Goal: Information Seeking & Learning: Learn about a topic

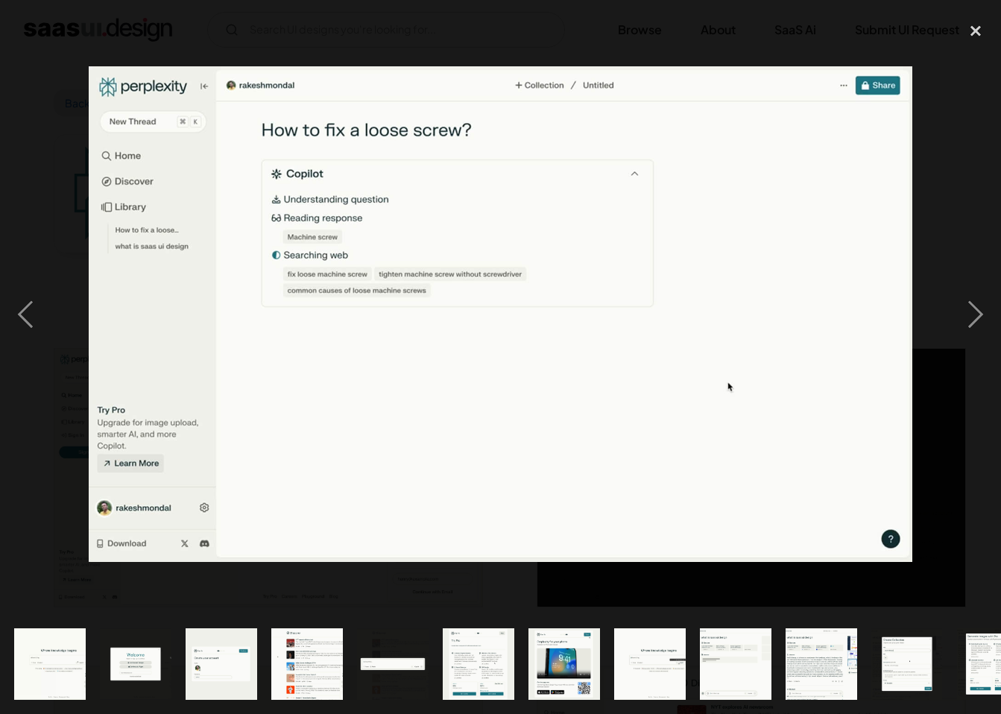
scroll to position [2742, 0]
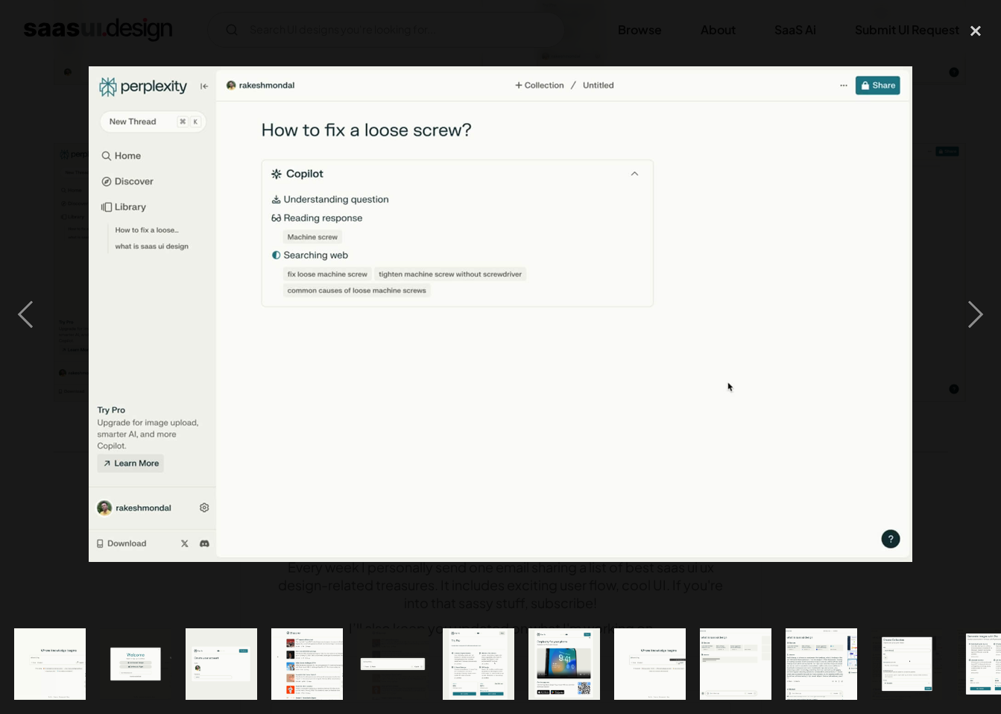
drag, startPoint x: 0, startPoint y: 0, endPoint x: 60, endPoint y: 100, distance: 116.4
click at [63, 104] on div at bounding box center [500, 314] width 1001 height 600
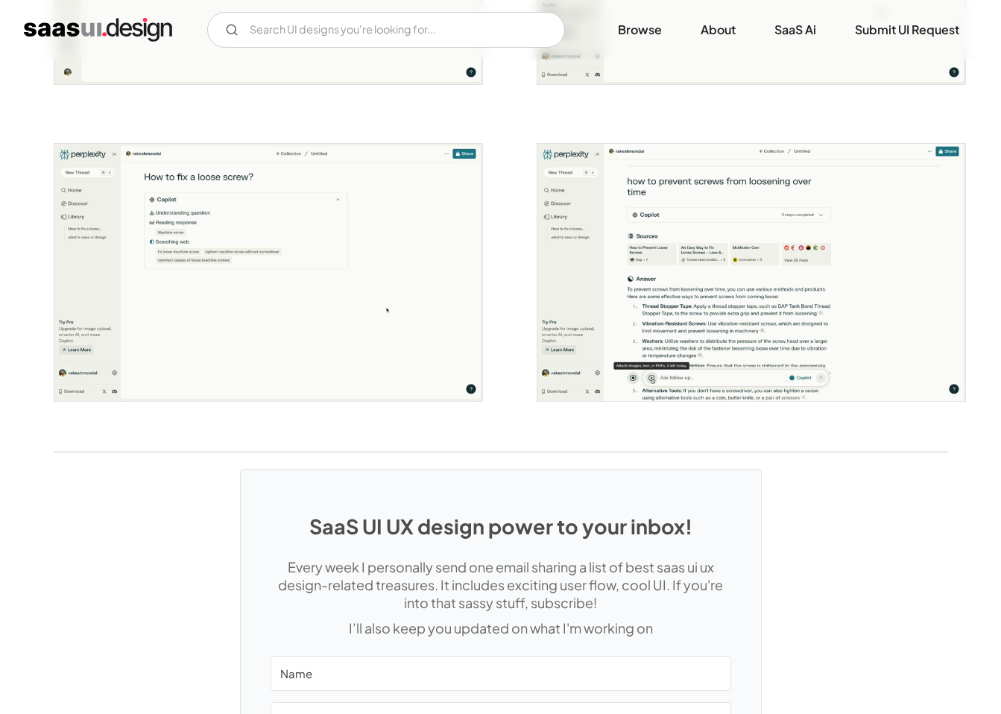
scroll to position [0, 0]
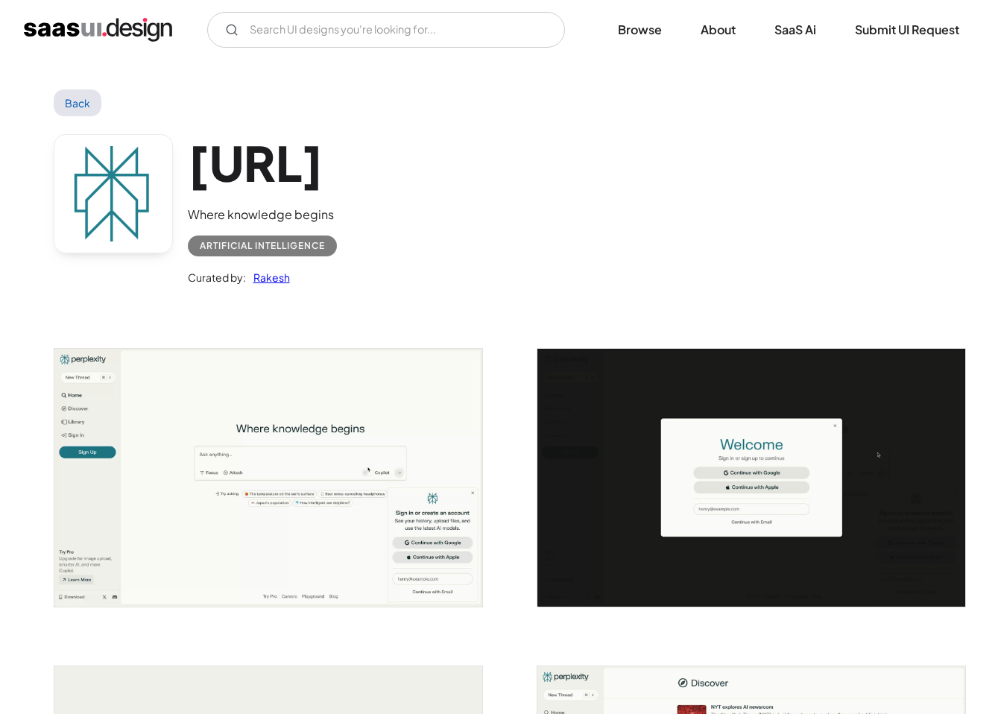
scroll to position [2742, 0]
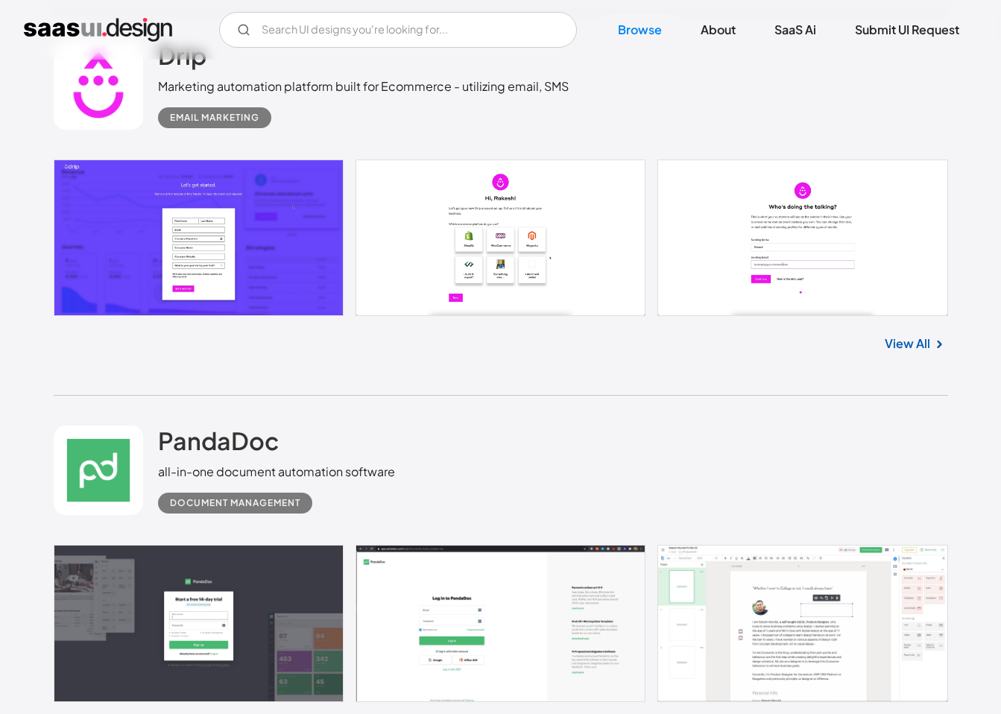
scroll to position [6489, 0]
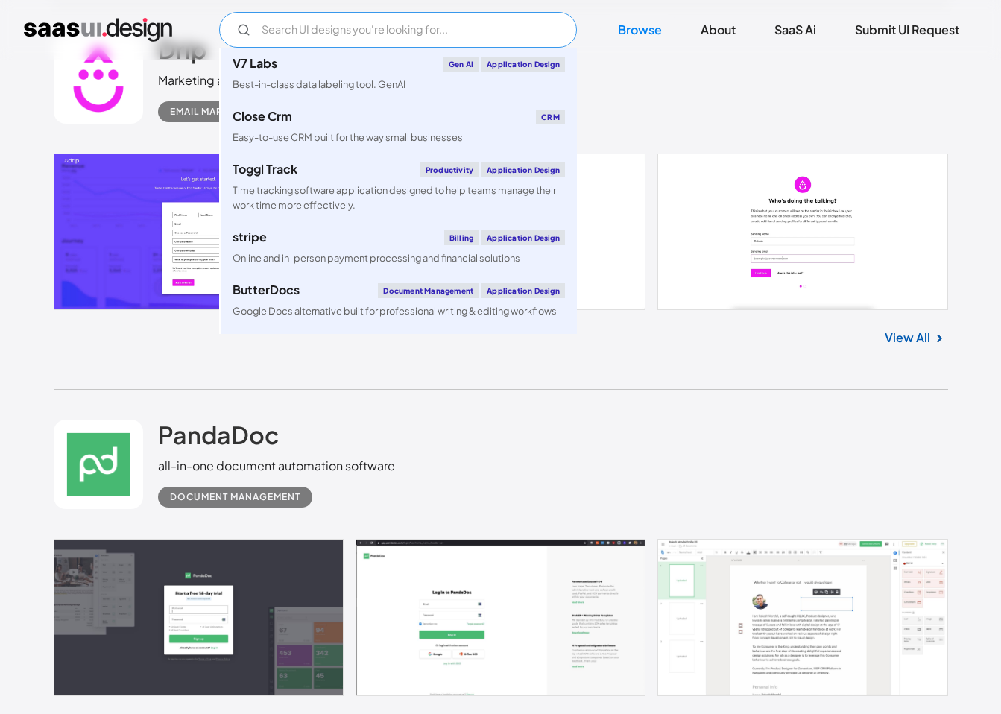
click at [361, 31] on input "Email Form" at bounding box center [398, 30] width 358 height 36
type input "v"
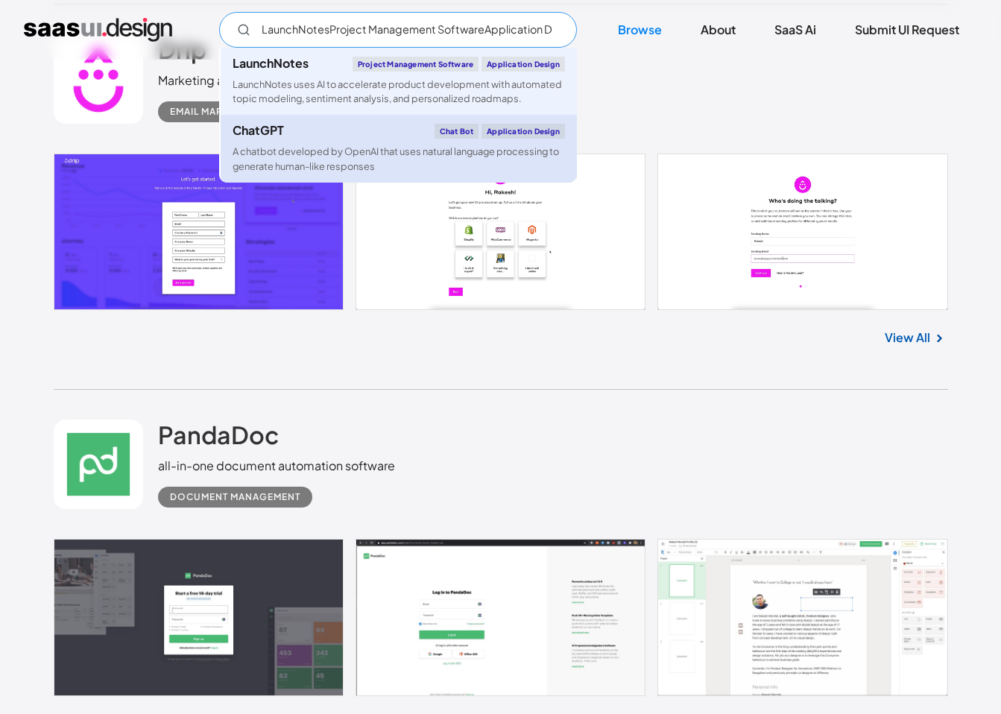
click at [283, 122] on link "ChatGPT Chat Bot Application Design A chatbot developed by OpenAI that uses nat…" at bounding box center [399, 148] width 356 height 67
type input "LaunchNotesProject Management SoftwareApplication DesignLaunchNotes uses AI to …"
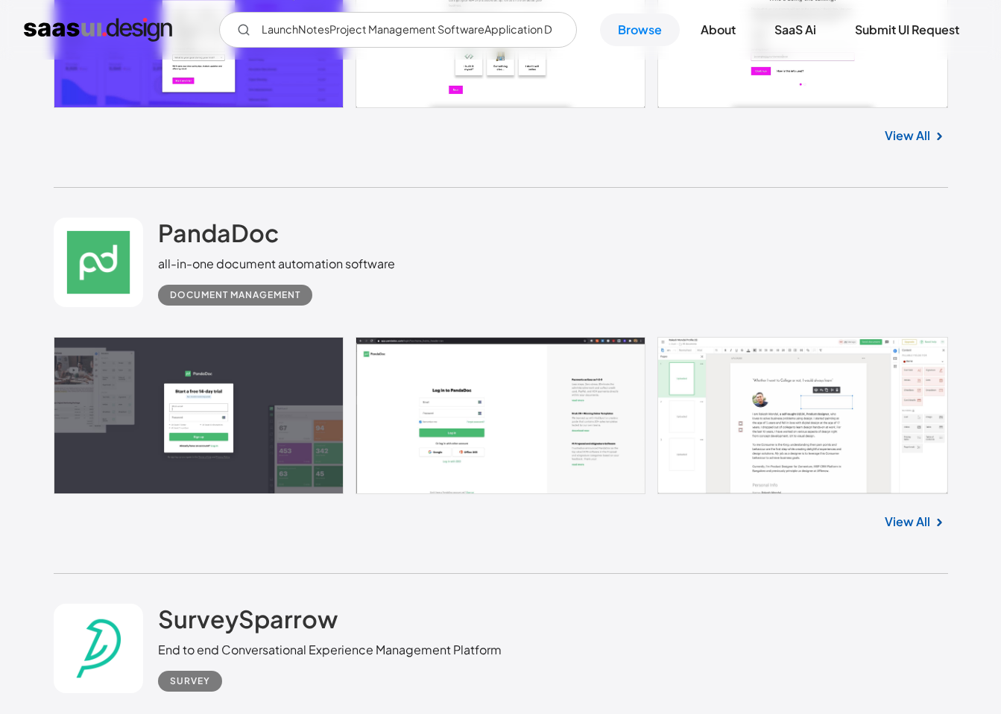
scroll to position [6694, 0]
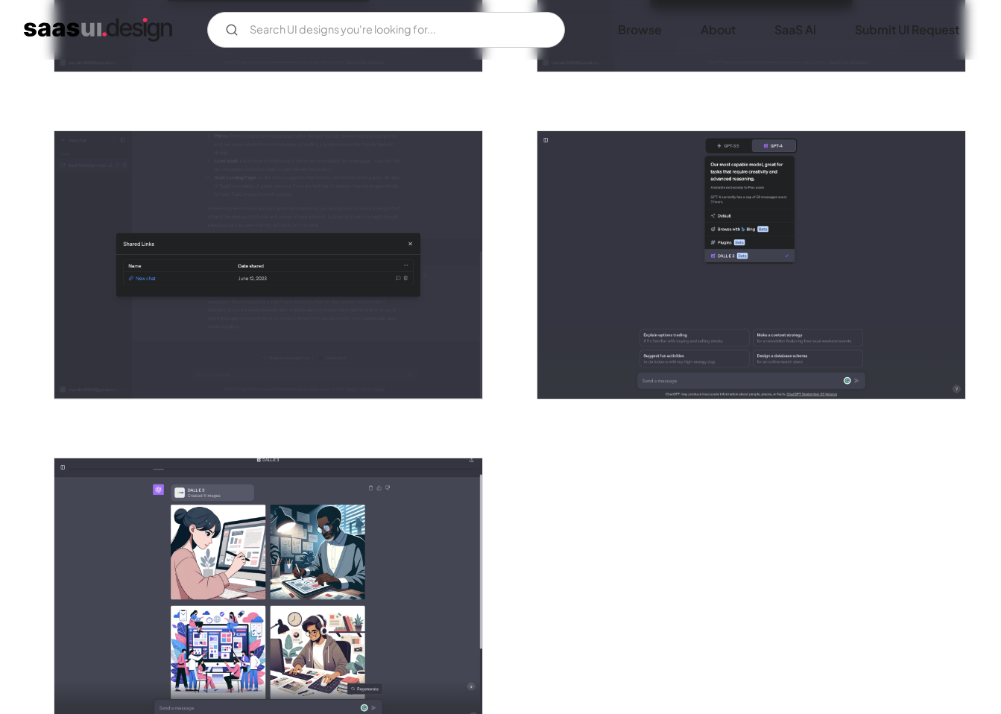
scroll to position [3814, 0]
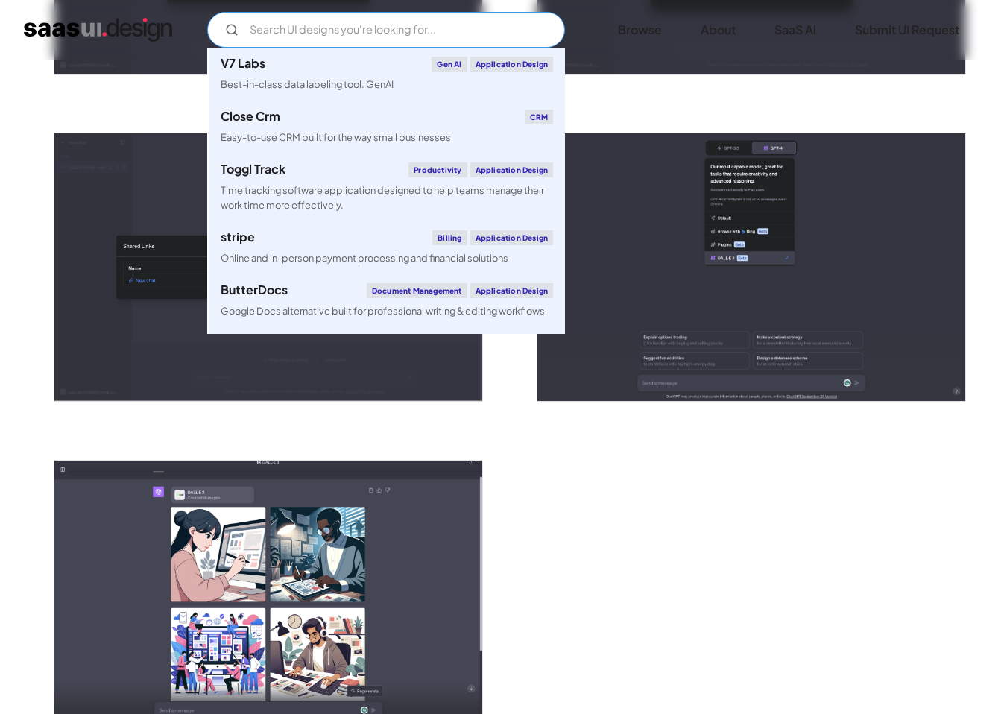
click at [359, 33] on input "Email Form" at bounding box center [386, 30] width 358 height 36
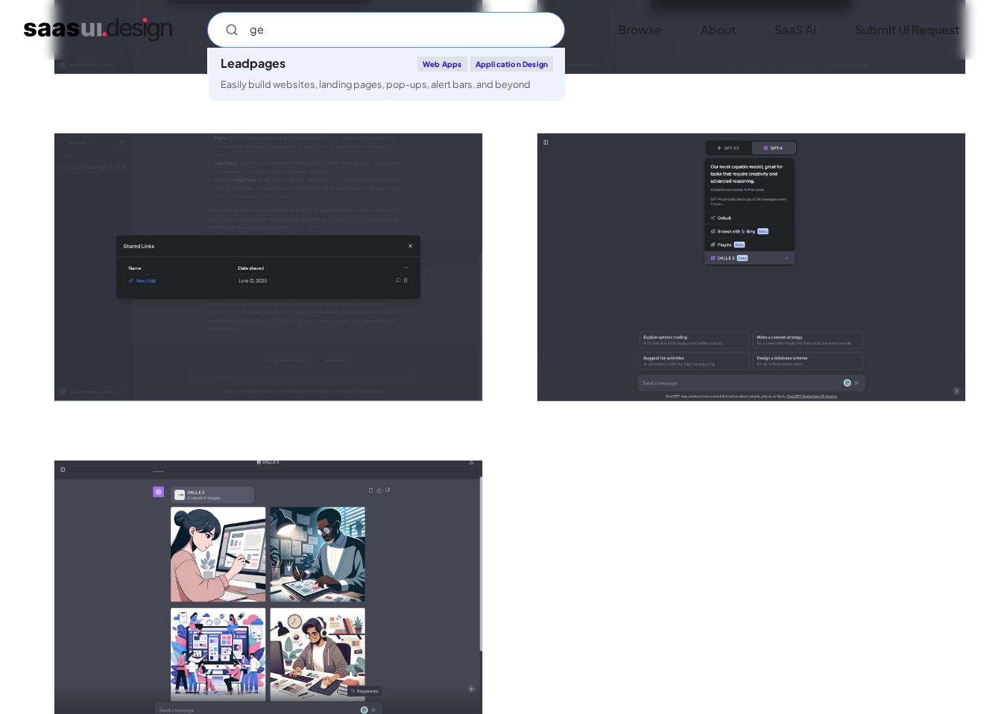
type input "g"
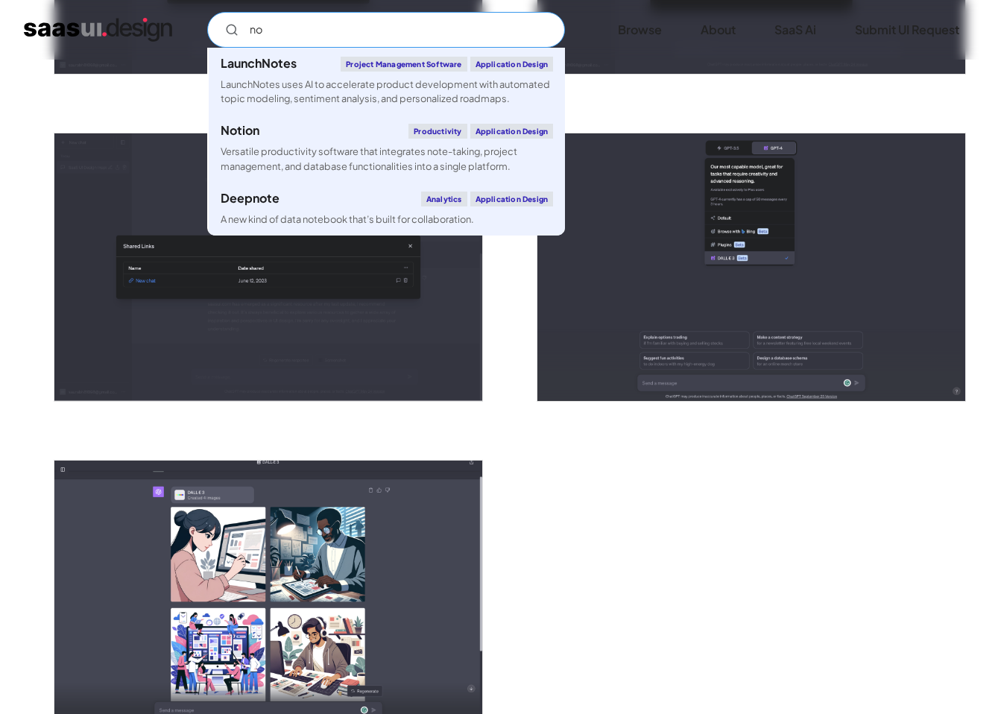
type input "n"
